Goal: Task Accomplishment & Management: Manage account settings

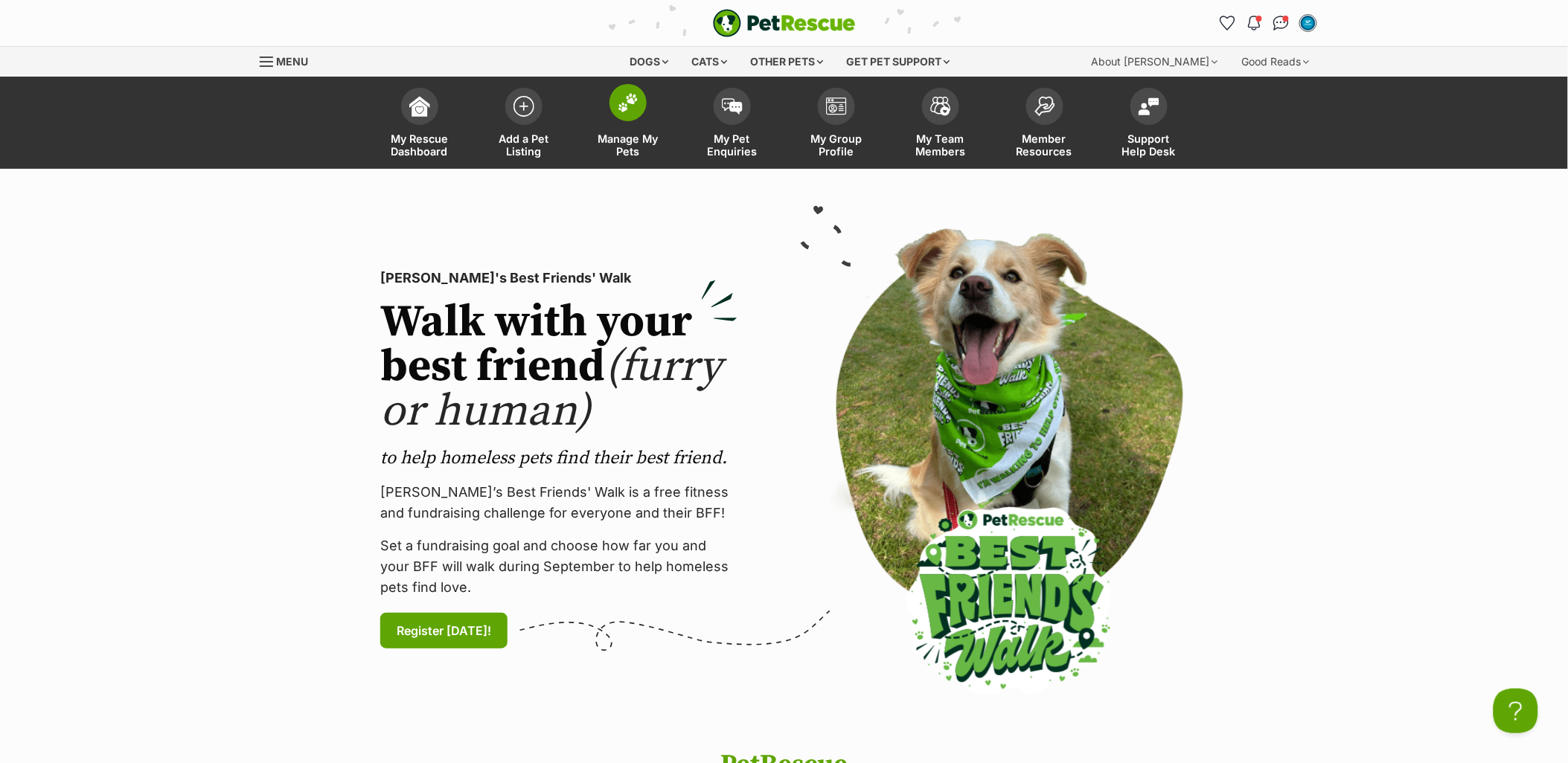
click at [628, 137] on span "Manage My Pets" at bounding box center [628, 146] width 67 height 26
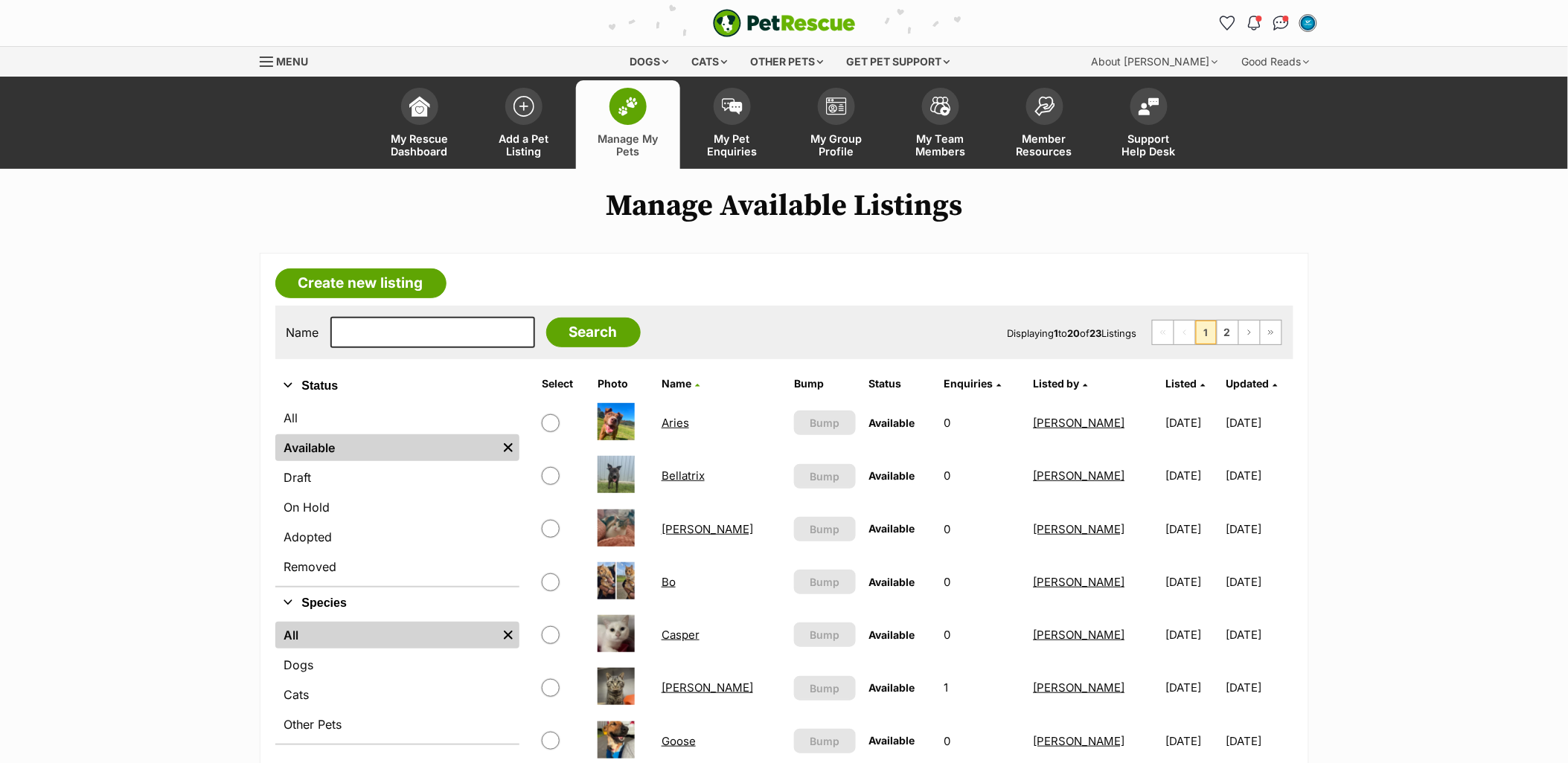
click at [685, 686] on link "Chandler" at bounding box center [707, 688] width 91 height 14
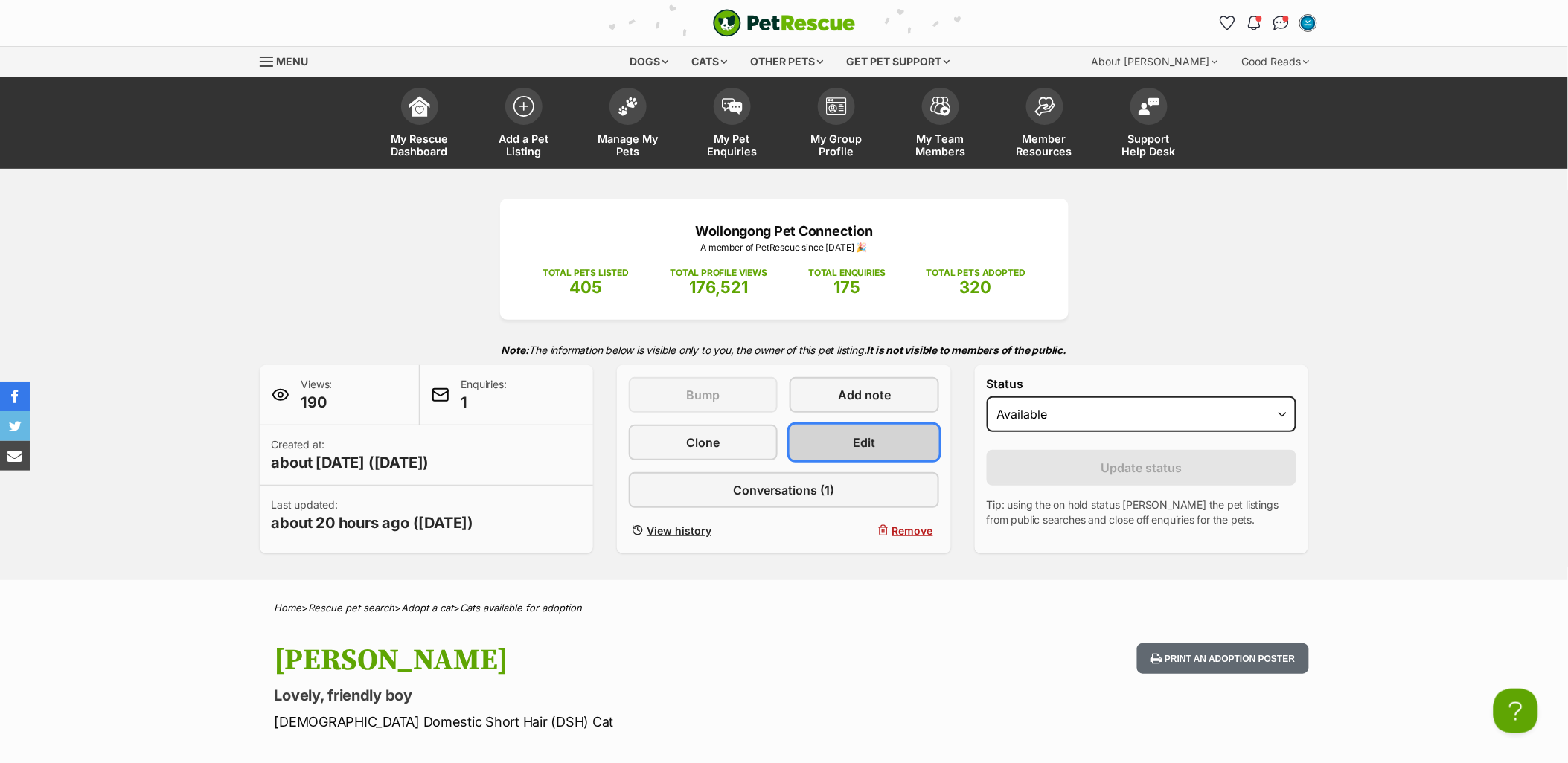
click at [867, 448] on span "Edit" at bounding box center [864, 443] width 23 height 18
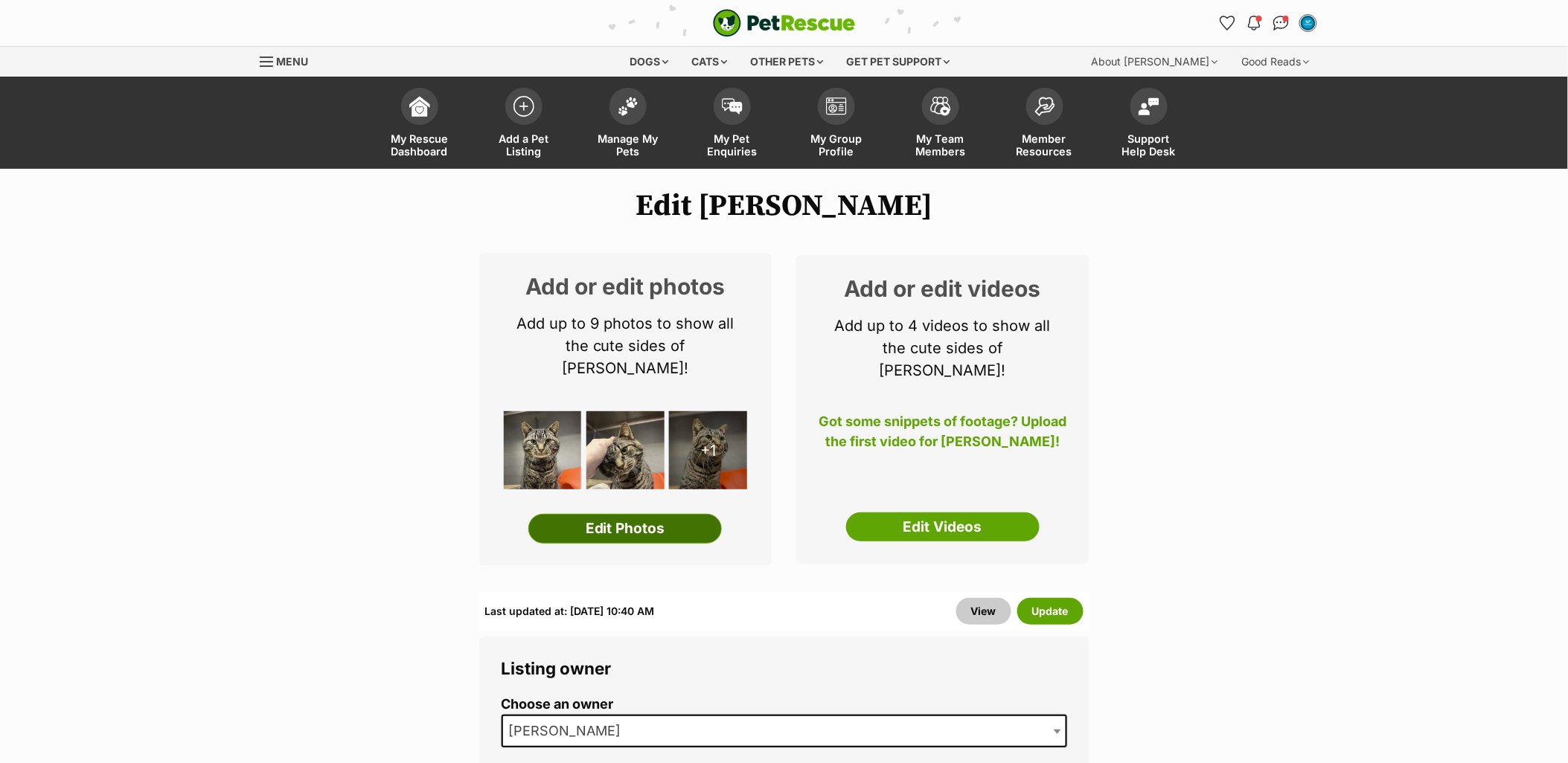
drag, startPoint x: 723, startPoint y: 507, endPoint x: 715, endPoint y: 506, distance: 8.1
click at [717, 506] on div "Add or edit photos Add up to 9 photos to show all the cute sides of Chandler! +…" at bounding box center [625, 409] width 293 height 313
click at [697, 514] on link "Edit Photos" at bounding box center [624, 529] width 193 height 30
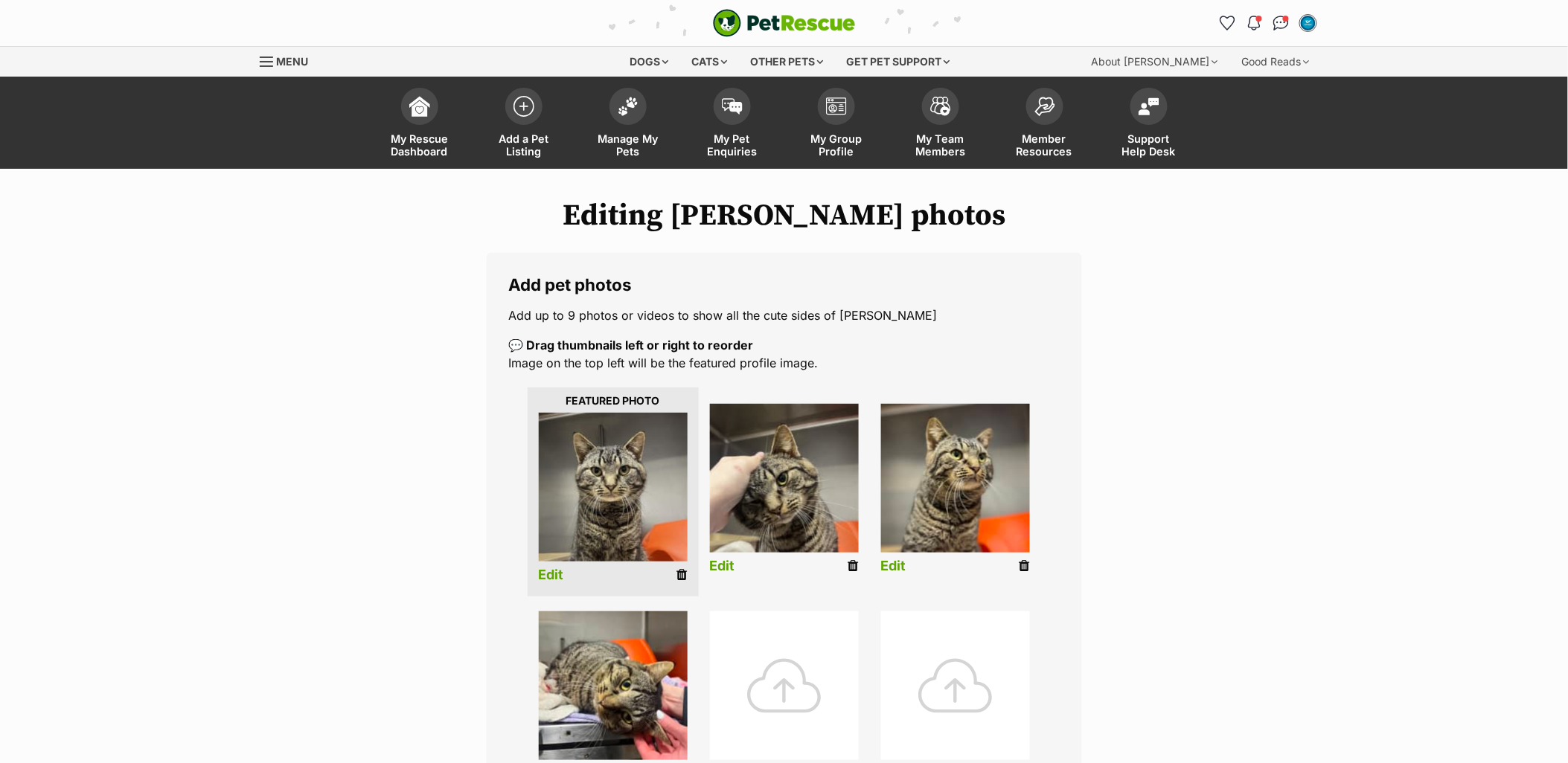
click at [770, 694] on div at bounding box center [784, 686] width 149 height 149
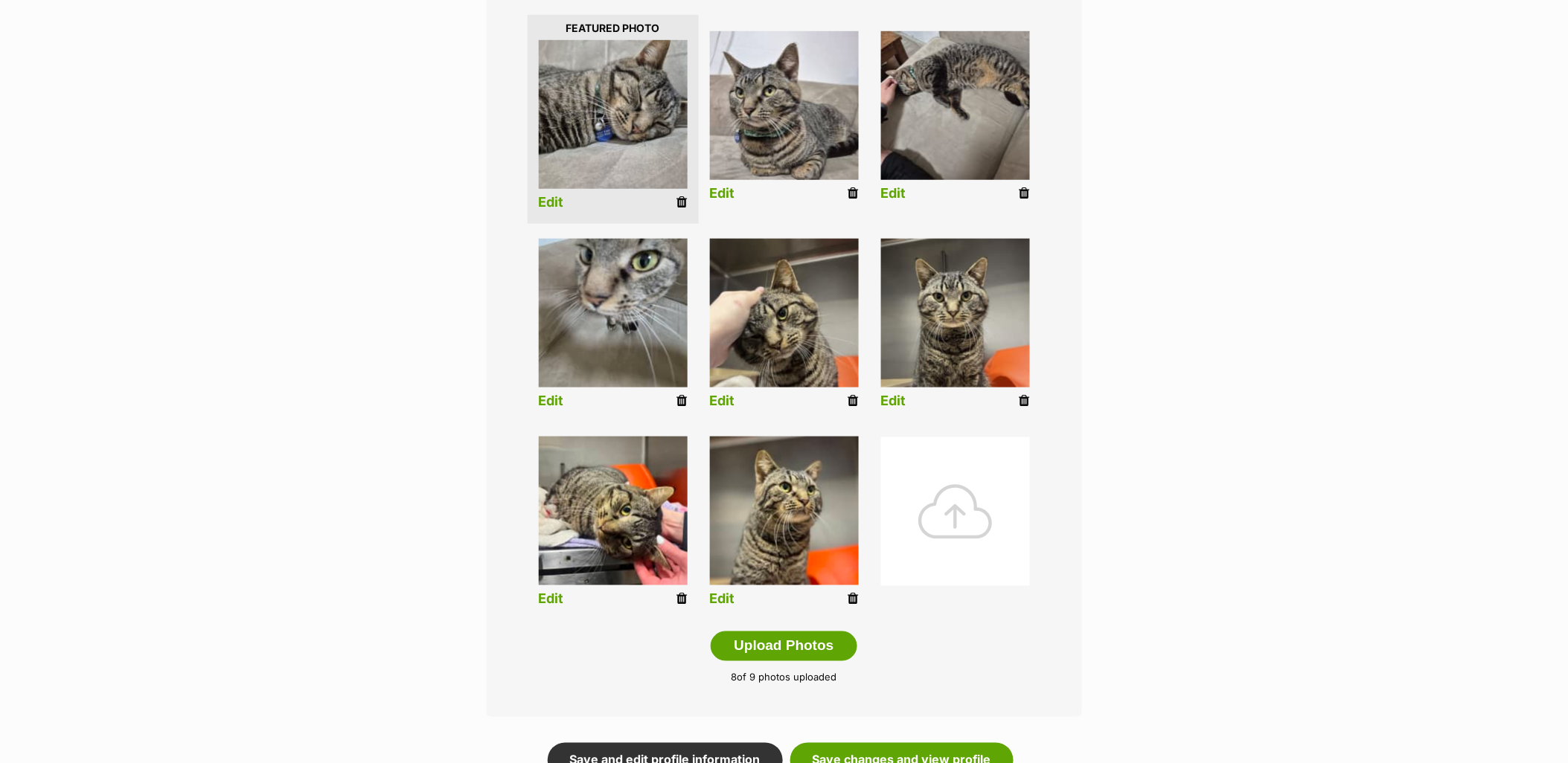
scroll to position [413, 0]
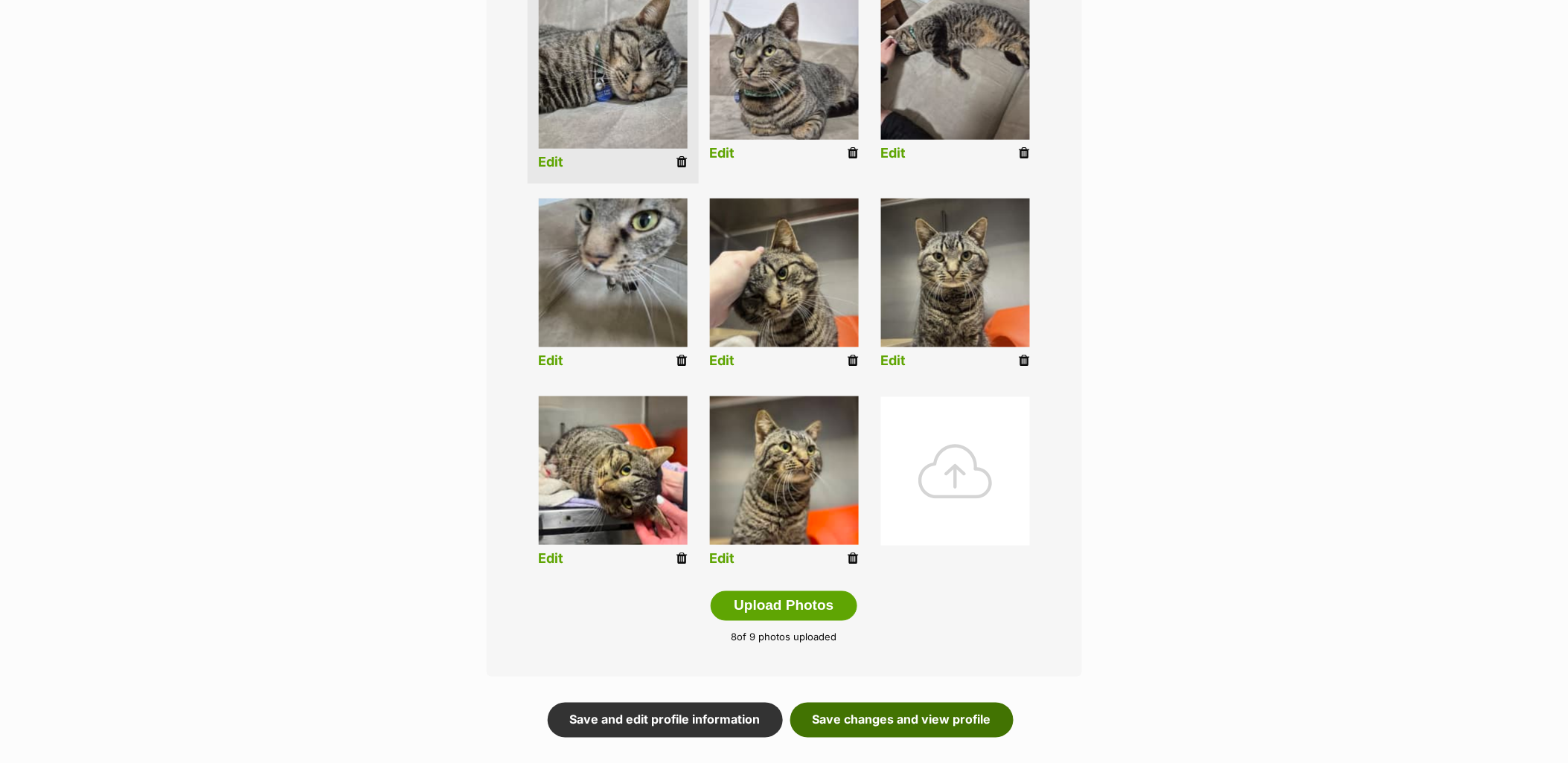
click at [926, 716] on link "Save changes and view profile" at bounding box center [901, 719] width 223 height 35
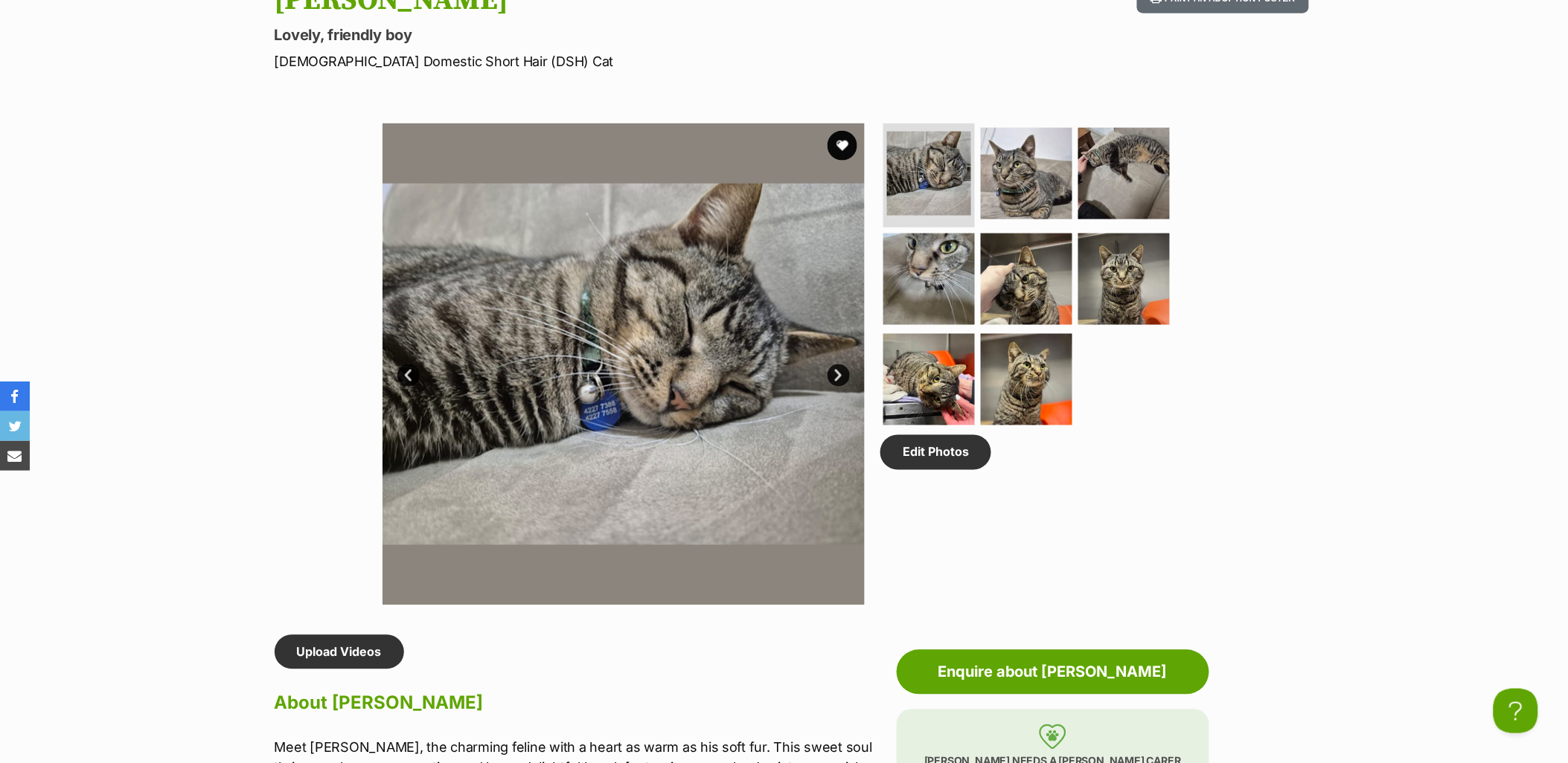
scroll to position [495, 0]
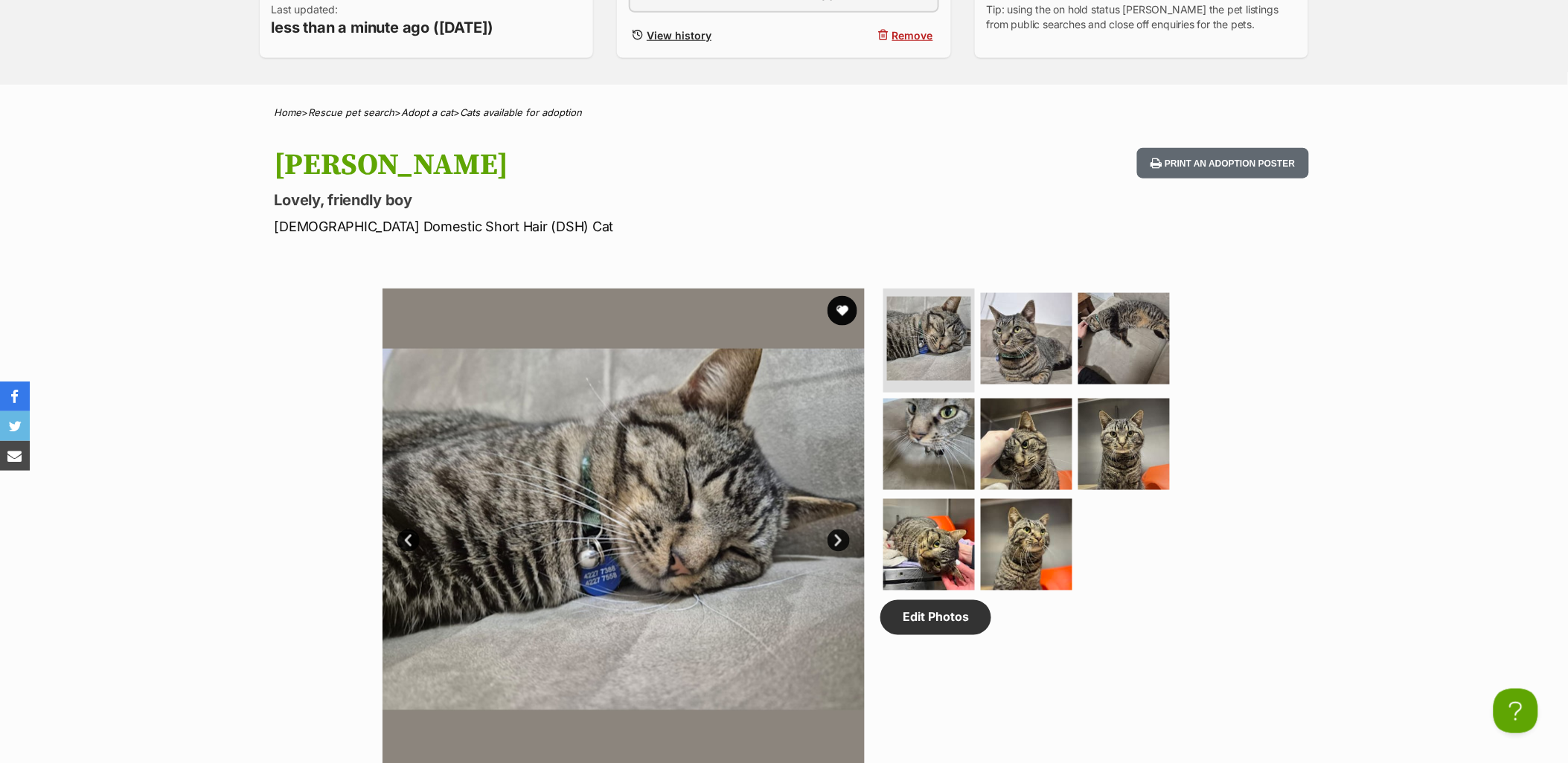
click at [842, 530] on link "Next" at bounding box center [839, 540] width 23 height 23
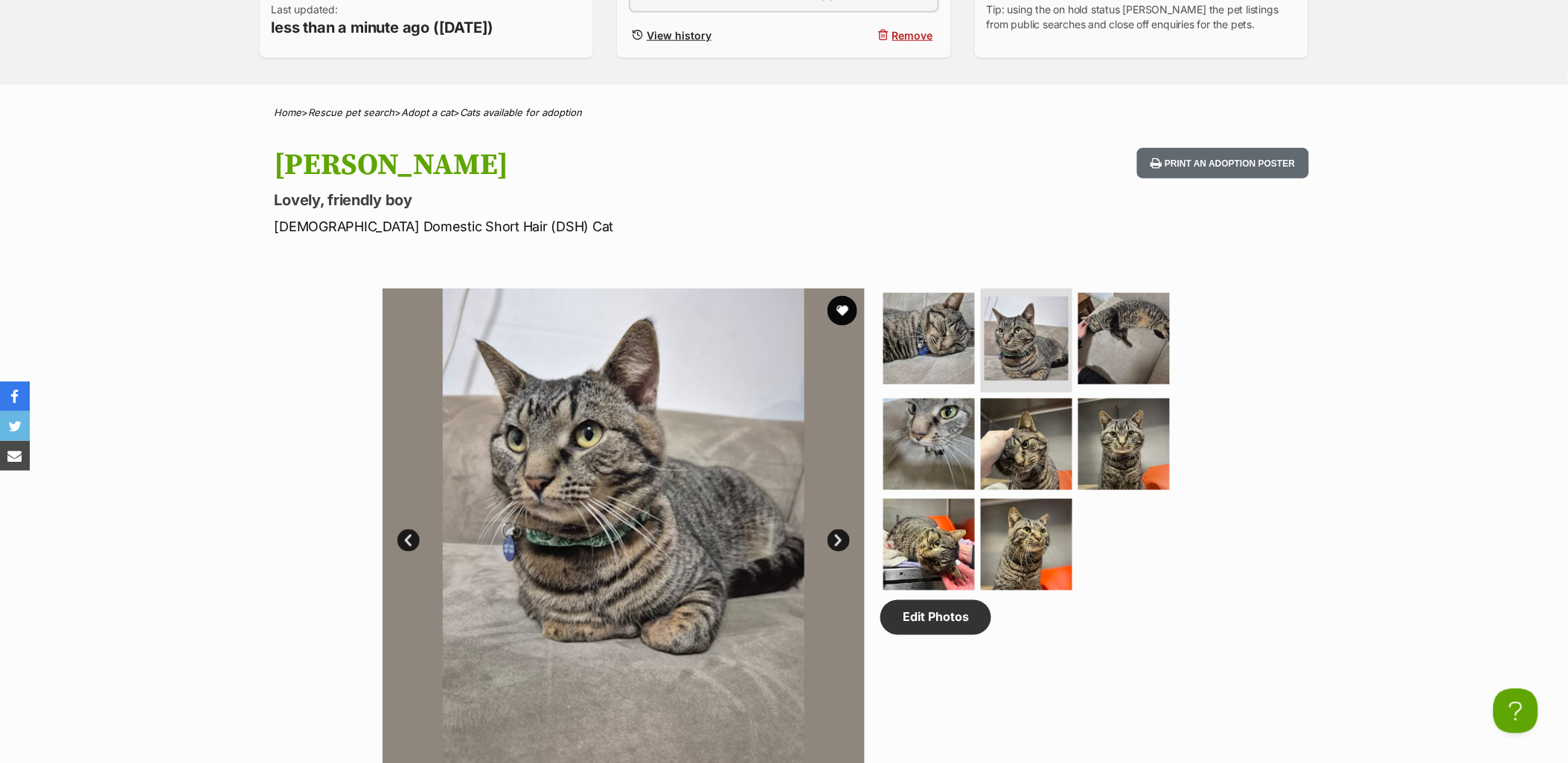
click at [842, 530] on link "Next" at bounding box center [839, 540] width 23 height 23
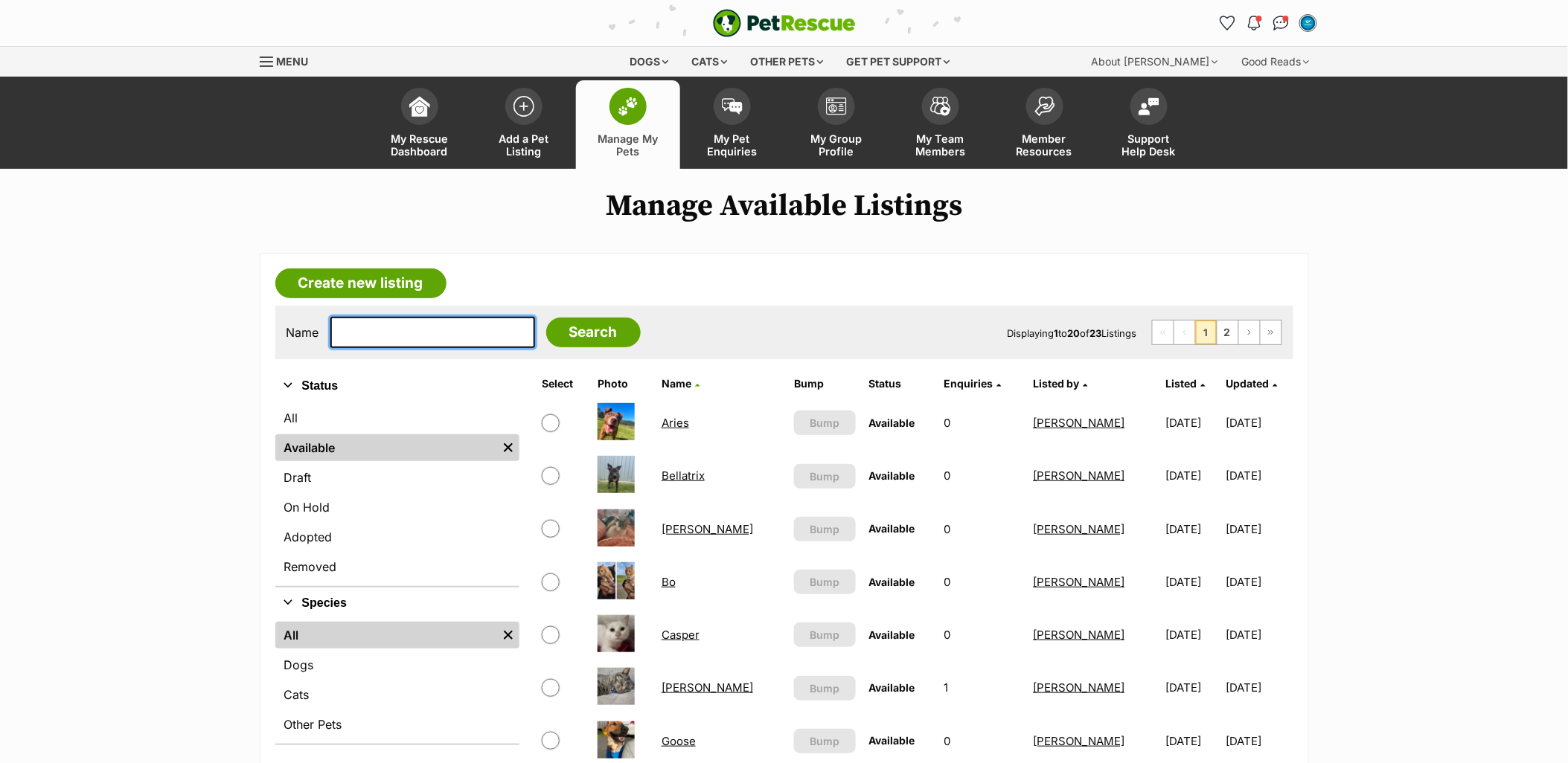
click at [431, 321] on input "text" at bounding box center [432, 333] width 204 height 32
type input "[PERSON_NAME]"
click at [546, 318] on input "Search" at bounding box center [593, 333] width 94 height 30
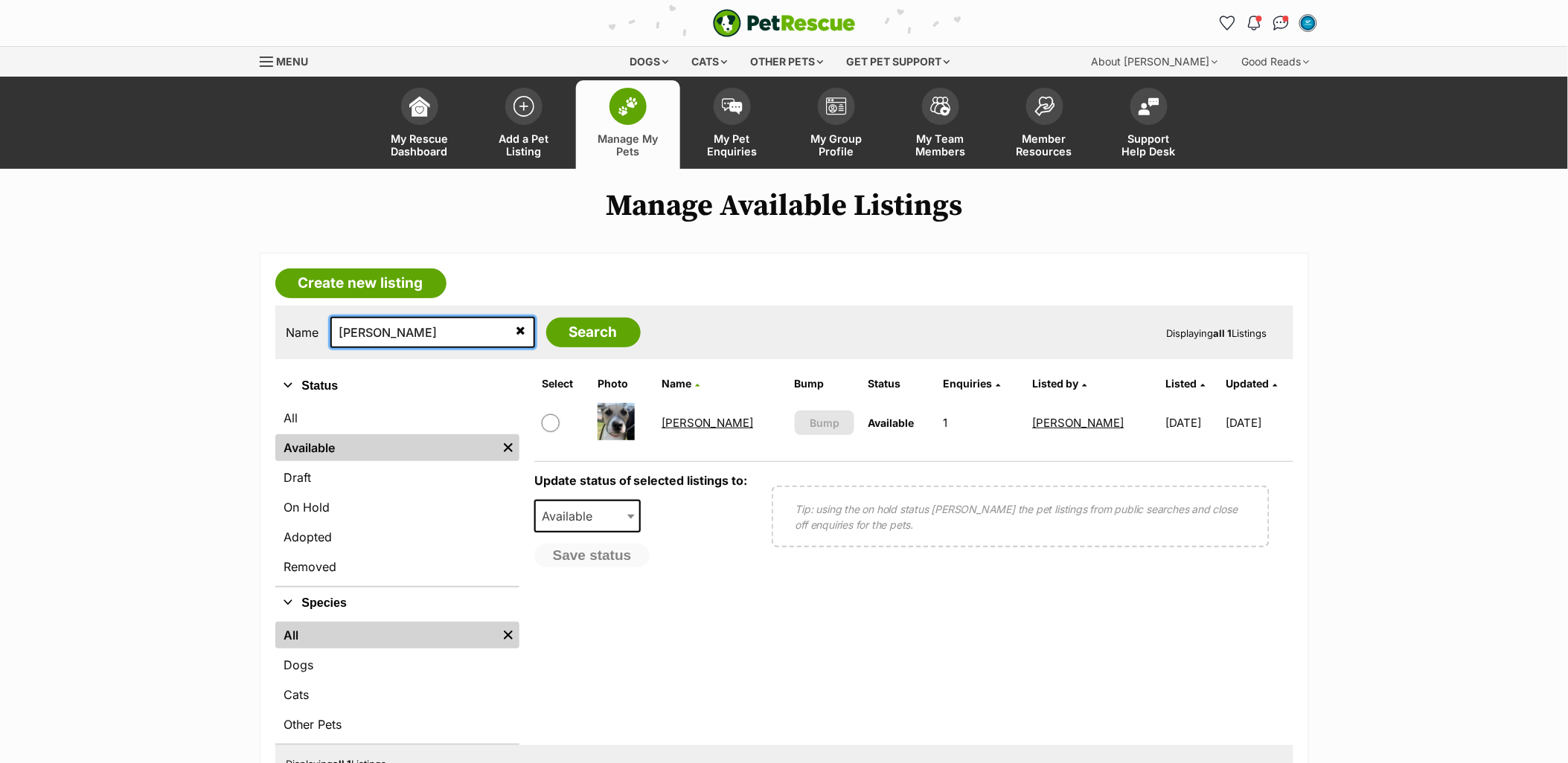
click at [416, 324] on input "[PERSON_NAME]" at bounding box center [432, 333] width 204 height 32
type input "[PERSON_NAME]"
click at [546, 318] on input "Search" at bounding box center [593, 333] width 94 height 30
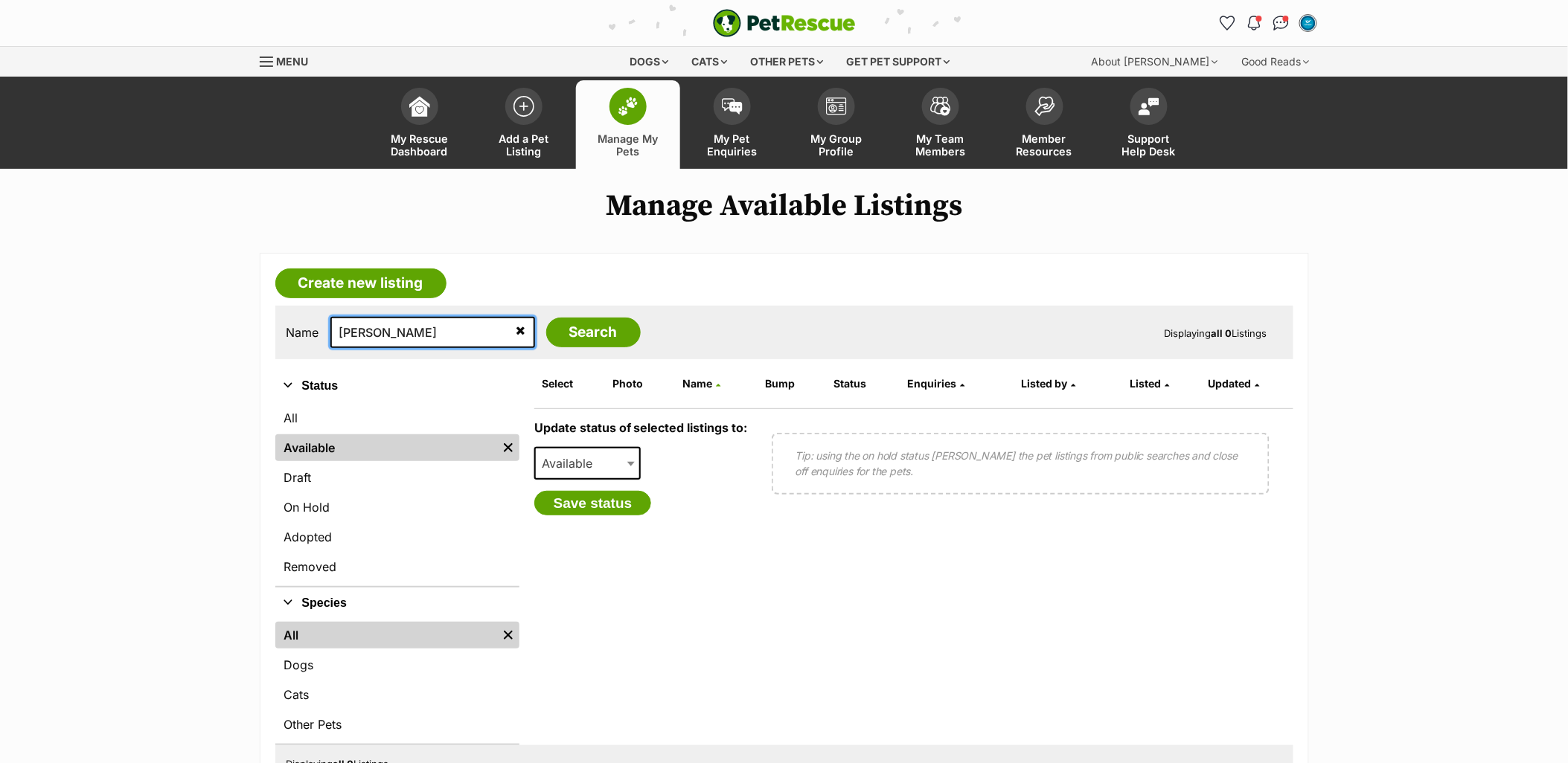
type input "[PERSON_NAME]"
click at [546, 318] on input "Search" at bounding box center [593, 333] width 94 height 30
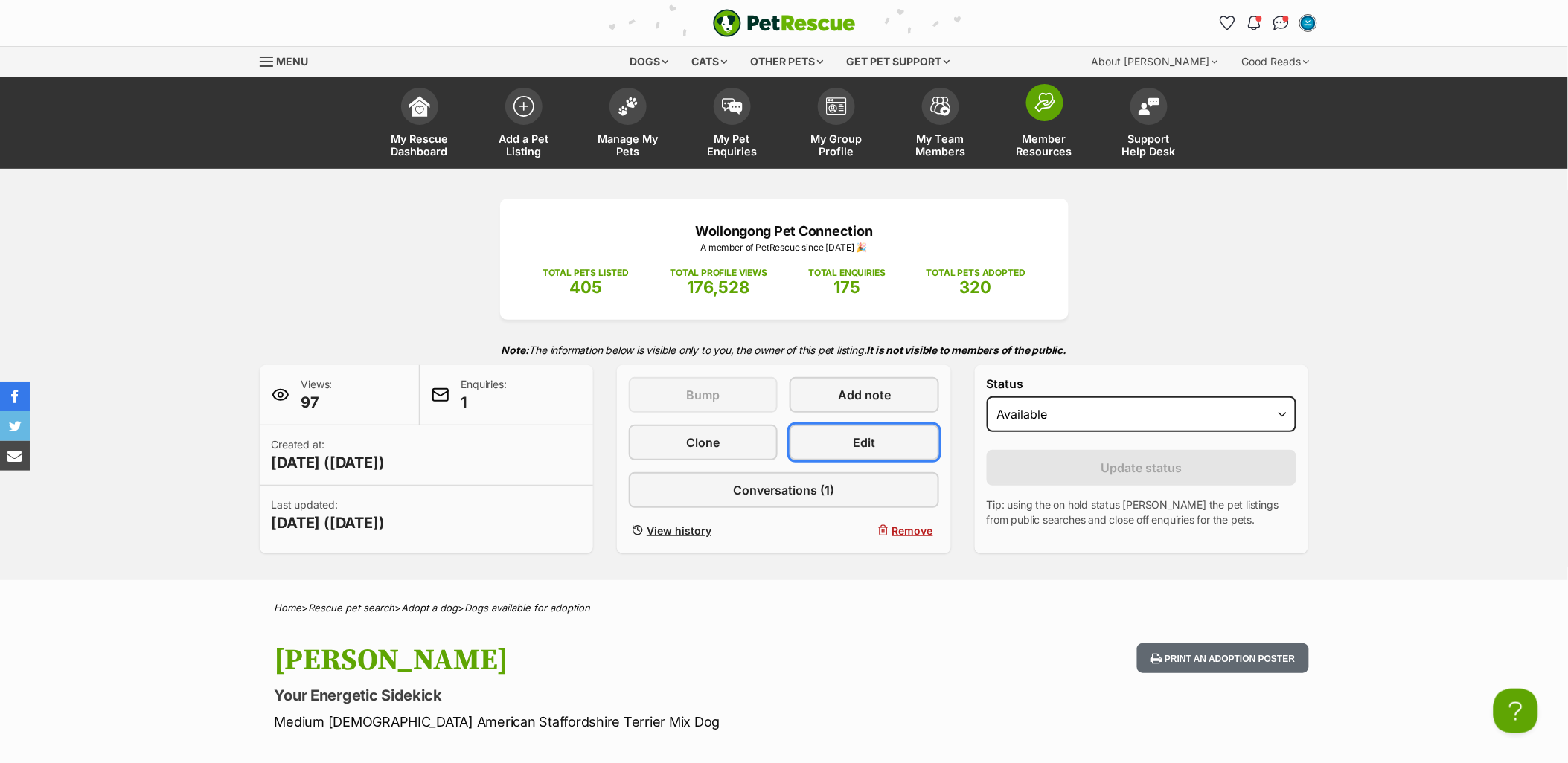
drag, startPoint x: 911, startPoint y: 443, endPoint x: 992, endPoint y: 115, distance: 337.9
click at [911, 443] on link "Edit" at bounding box center [863, 443] width 149 height 36
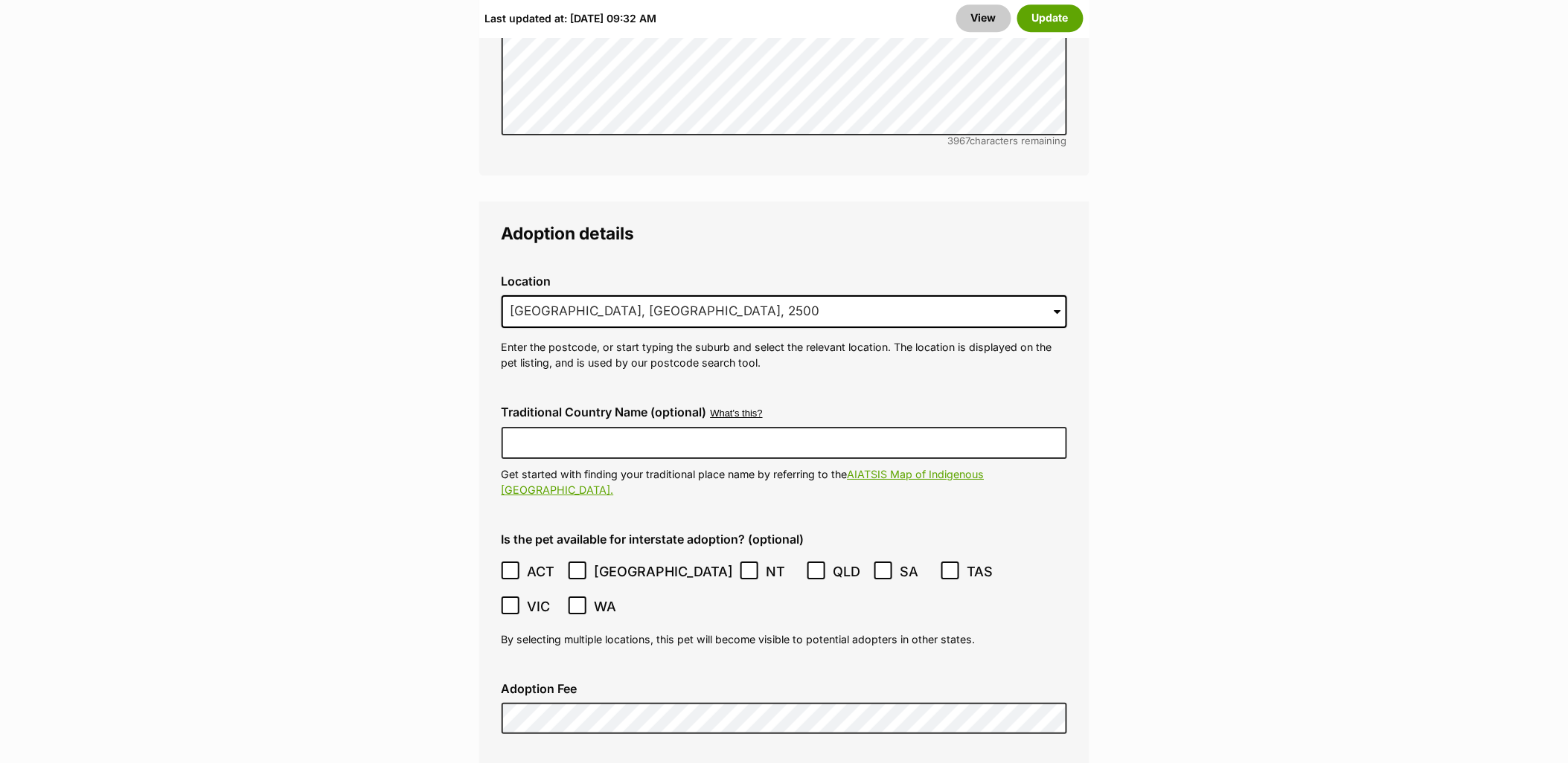
scroll to position [3802, 0]
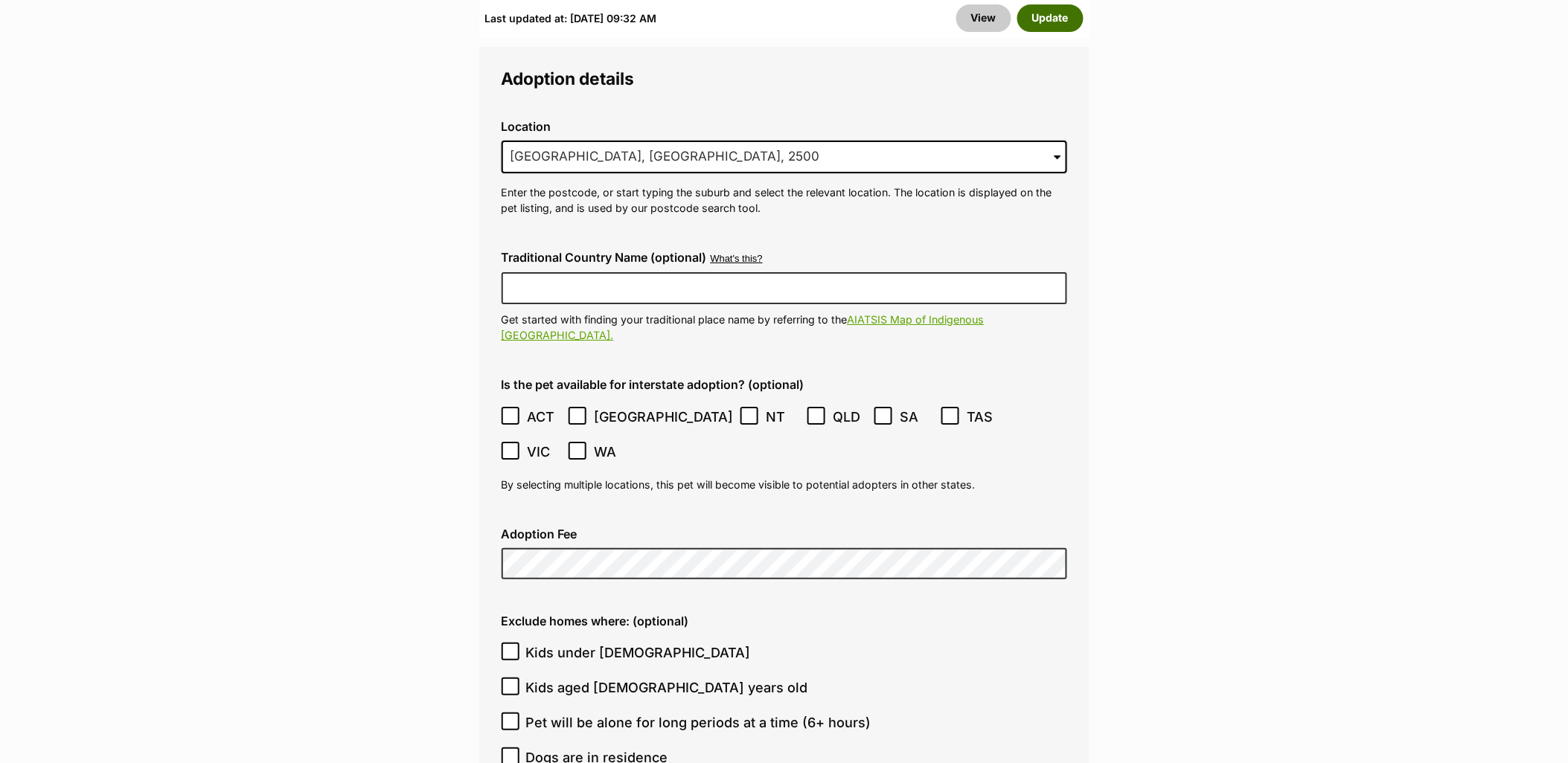
click at [1040, 21] on button "Update" at bounding box center [1050, 18] width 66 height 27
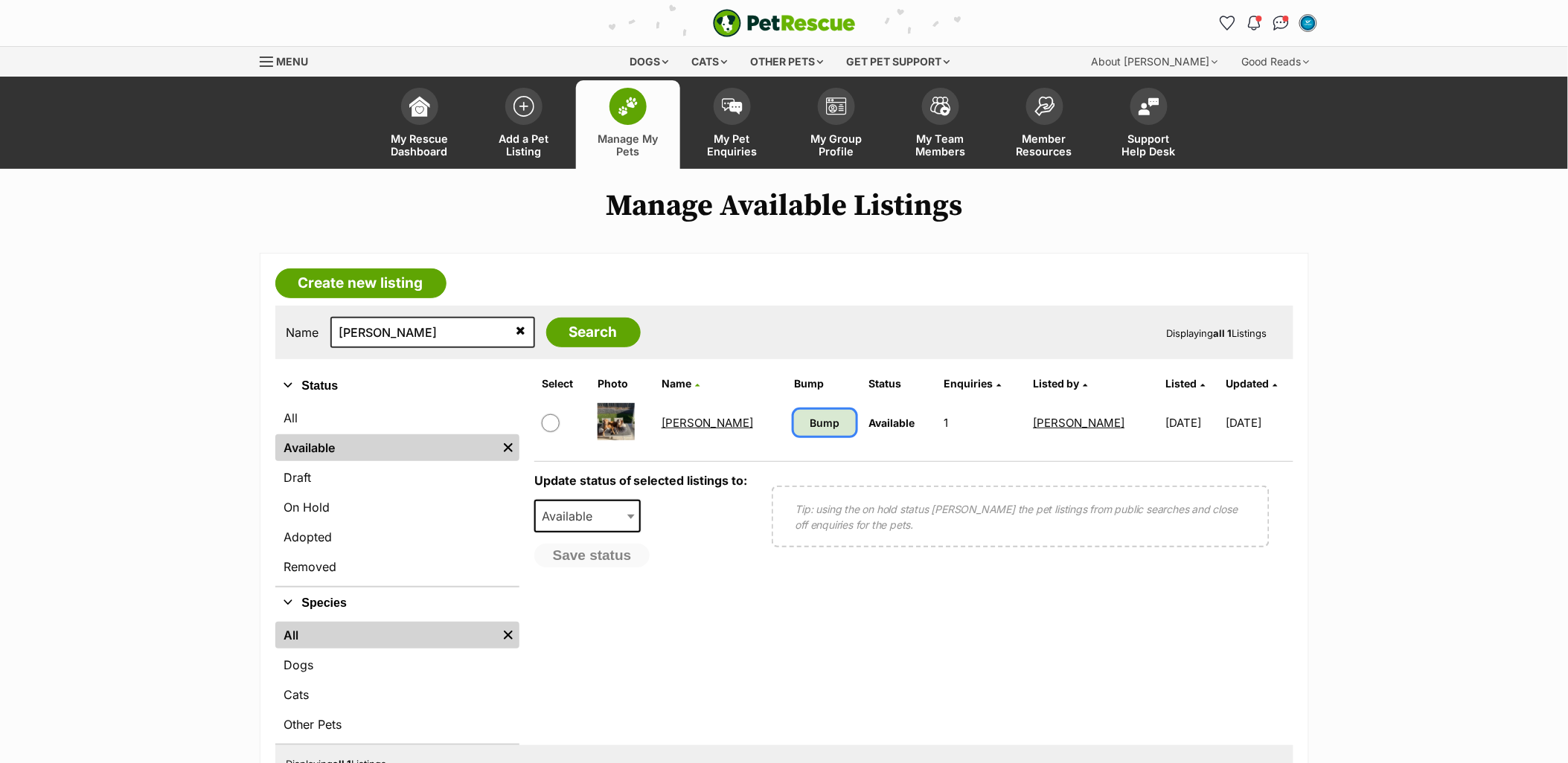
click at [810, 422] on span "Bump" at bounding box center [825, 423] width 30 height 16
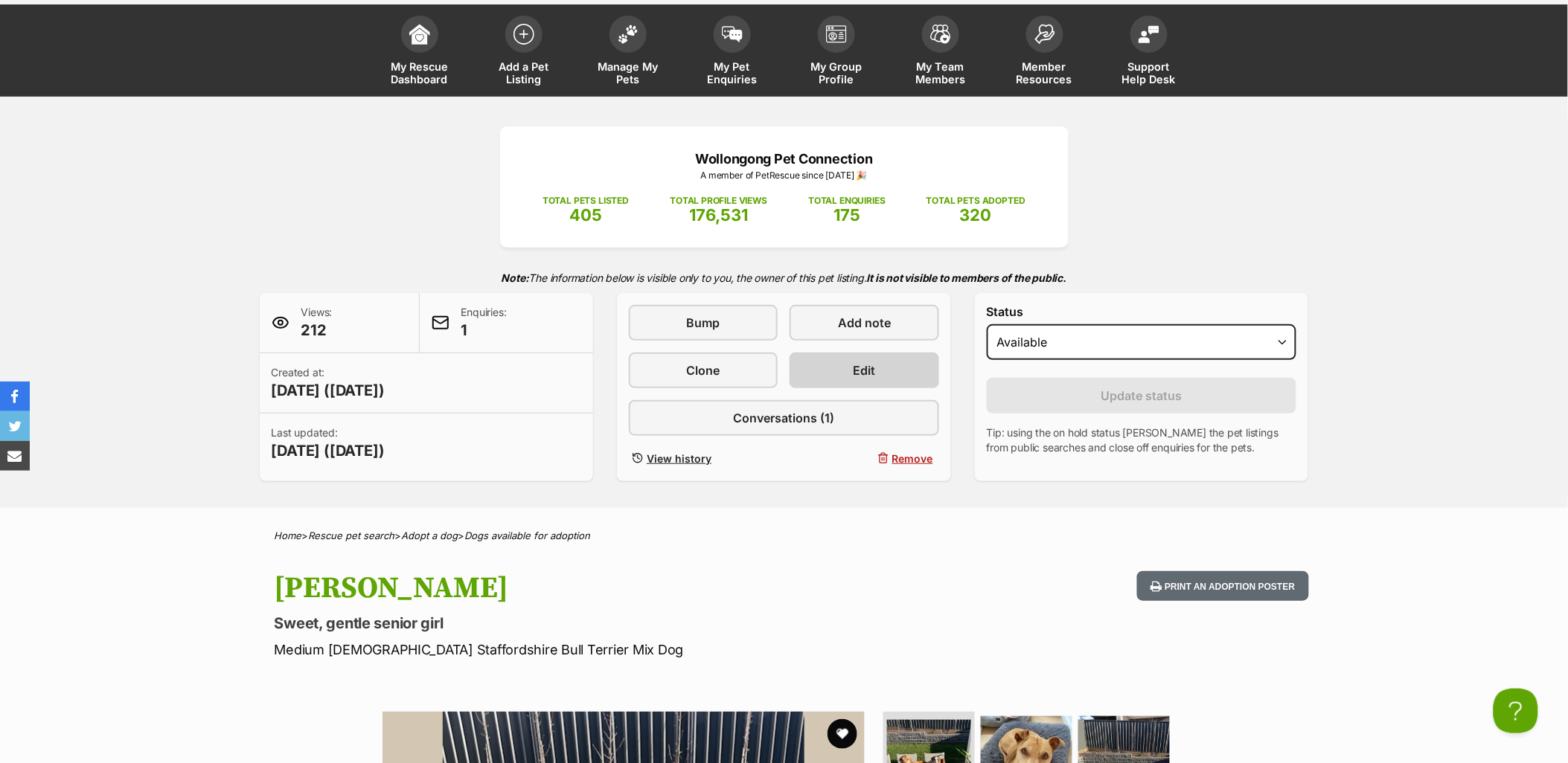
scroll to position [82, 0]
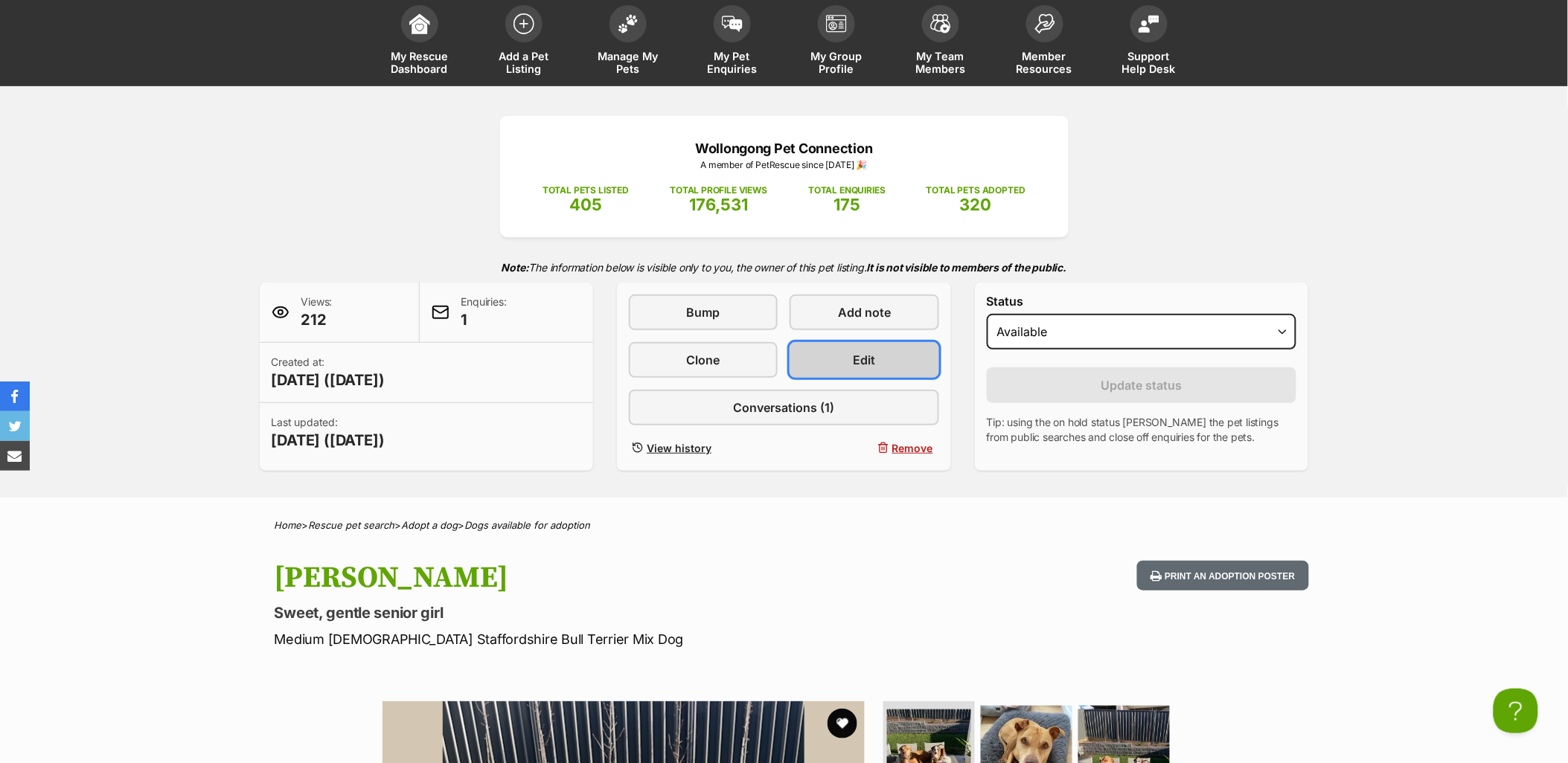
click at [864, 363] on span "Edit" at bounding box center [864, 360] width 23 height 18
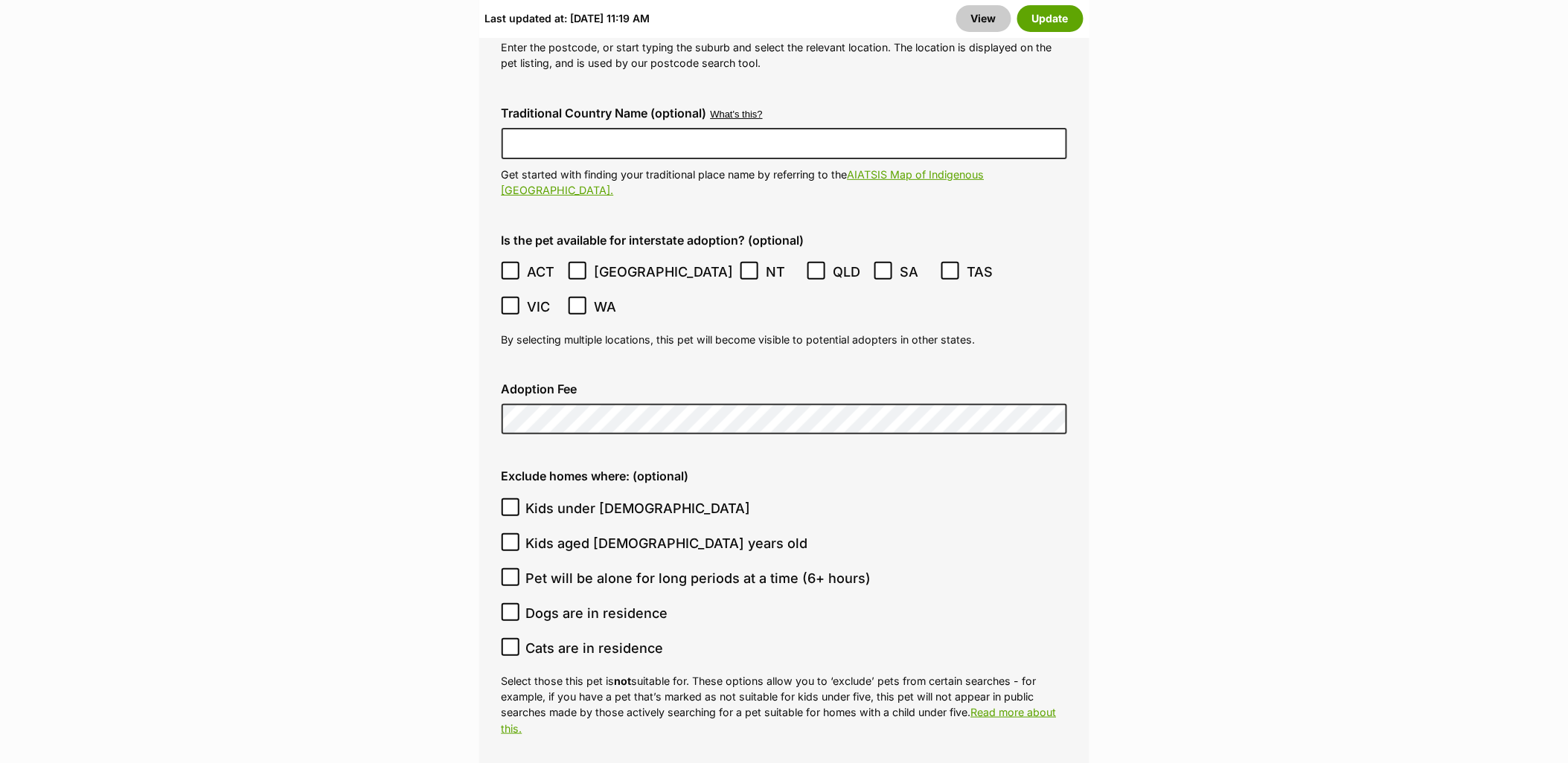
scroll to position [4229, 0]
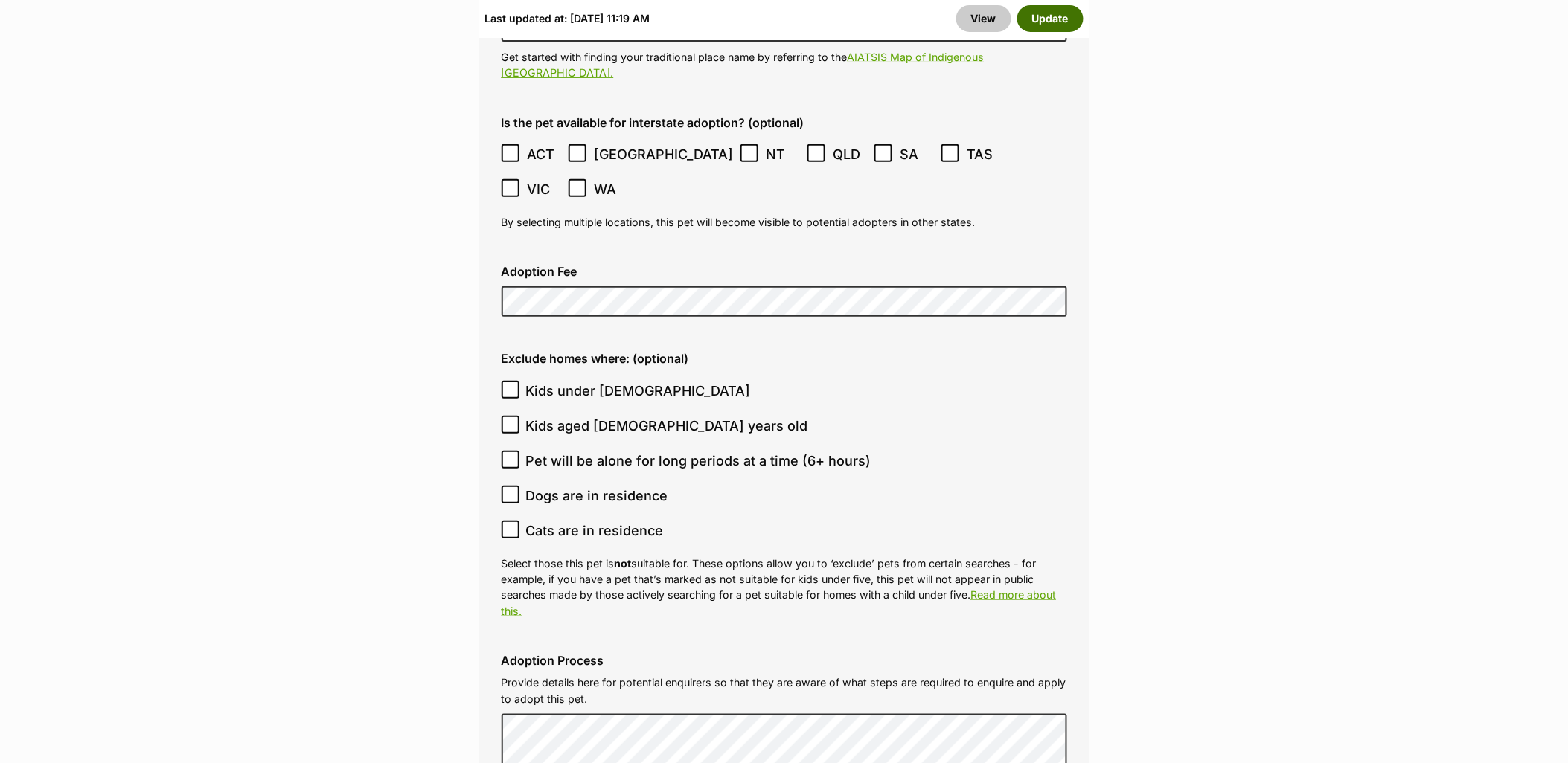
click at [1071, 26] on button "Update" at bounding box center [1050, 18] width 66 height 27
